Goal: Check status

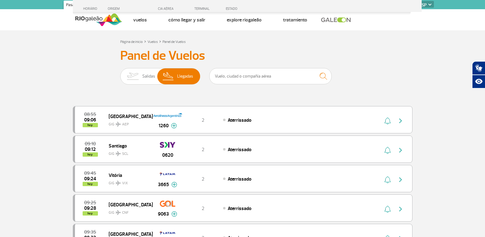
select select "es"
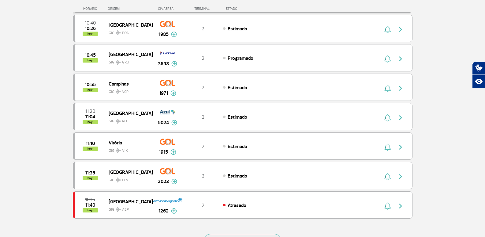
scroll to position [490, 0]
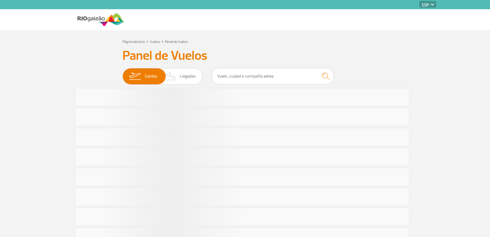
select select "es"
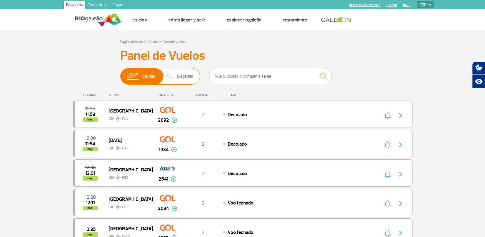
click at [182, 76] on span "Llegadas" at bounding box center [185, 76] width 16 height 16
click at [120, 73] on input "Salidas Llegadas" at bounding box center [120, 73] width 0 height 0
